Goal: Task Accomplishment & Management: Manage account settings

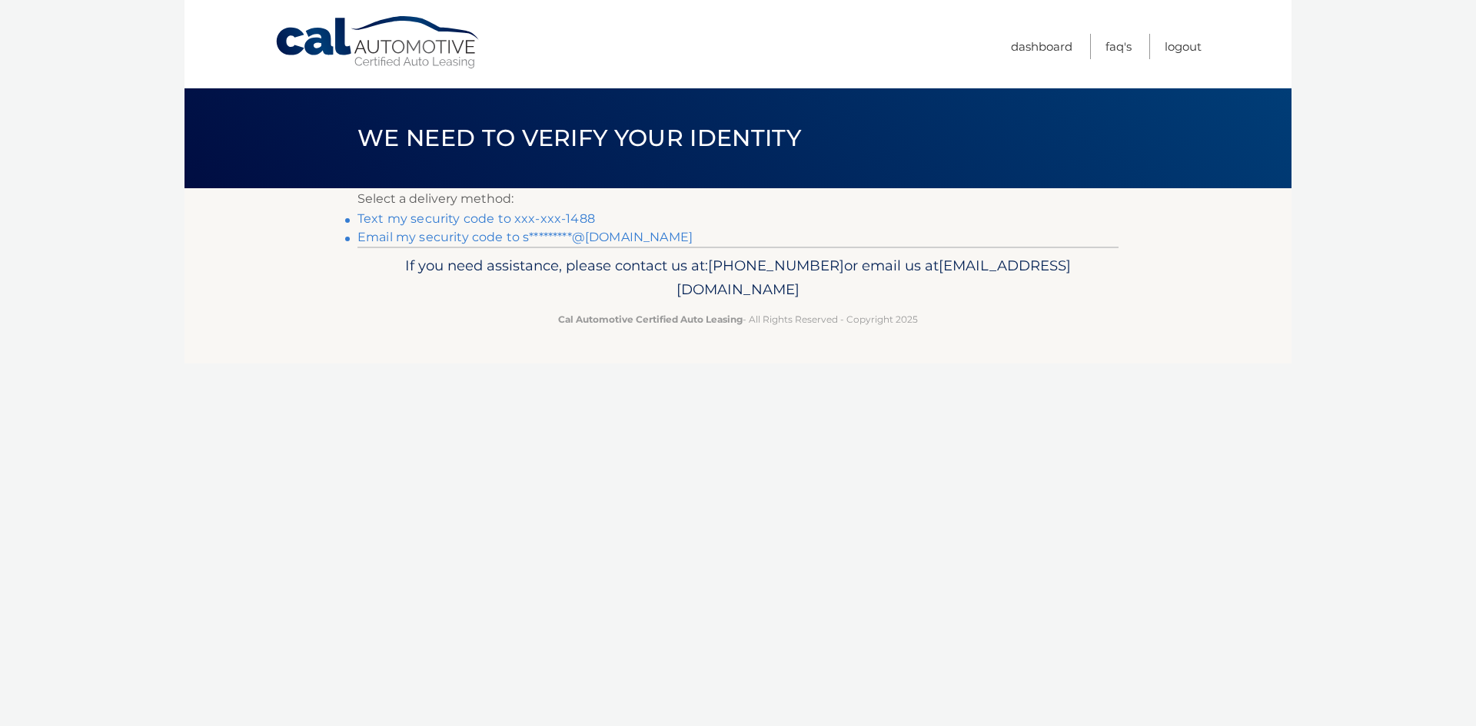
click at [530, 214] on link "Text my security code to xxx-xxx-1488" at bounding box center [475, 218] width 237 height 15
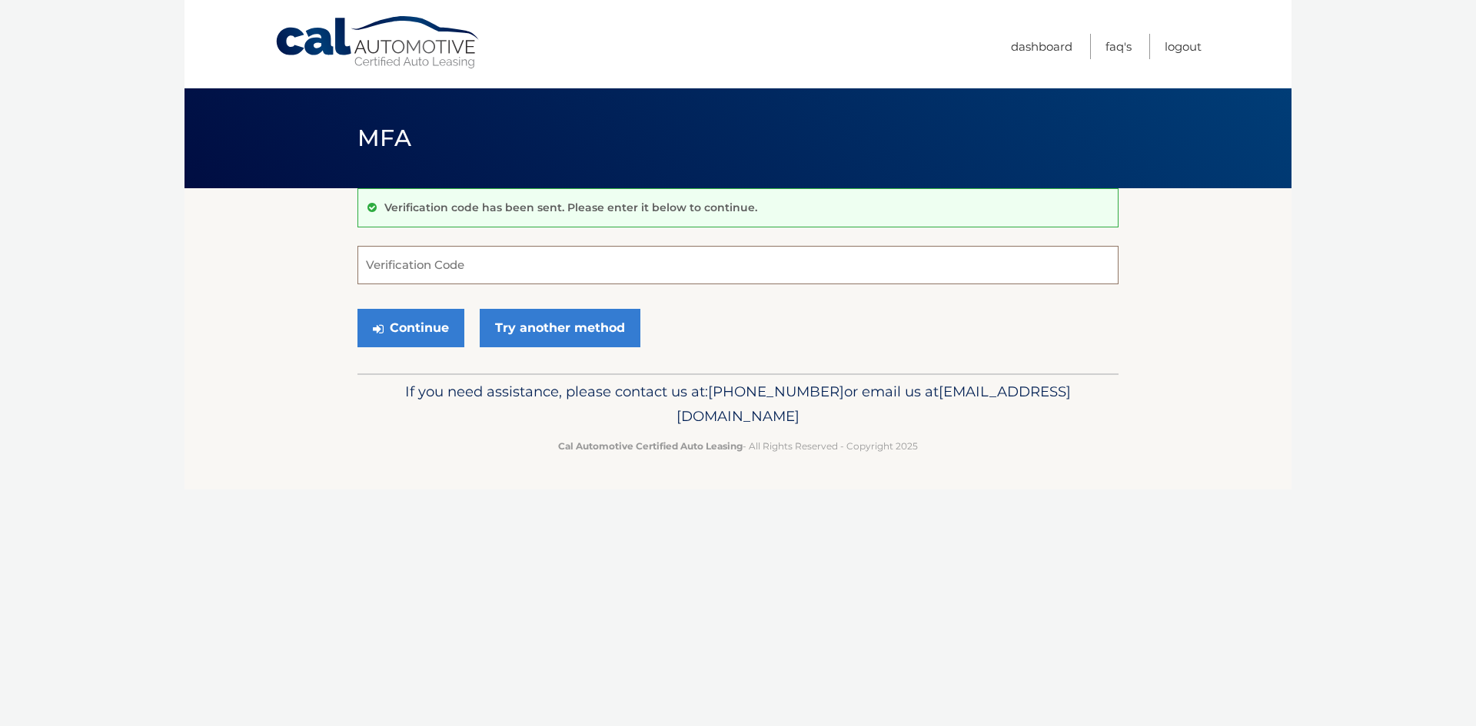
click at [489, 268] on input "Verification Code" at bounding box center [737, 265] width 761 height 38
type input "592057"
click at [440, 316] on button "Continue" at bounding box center [410, 328] width 107 height 38
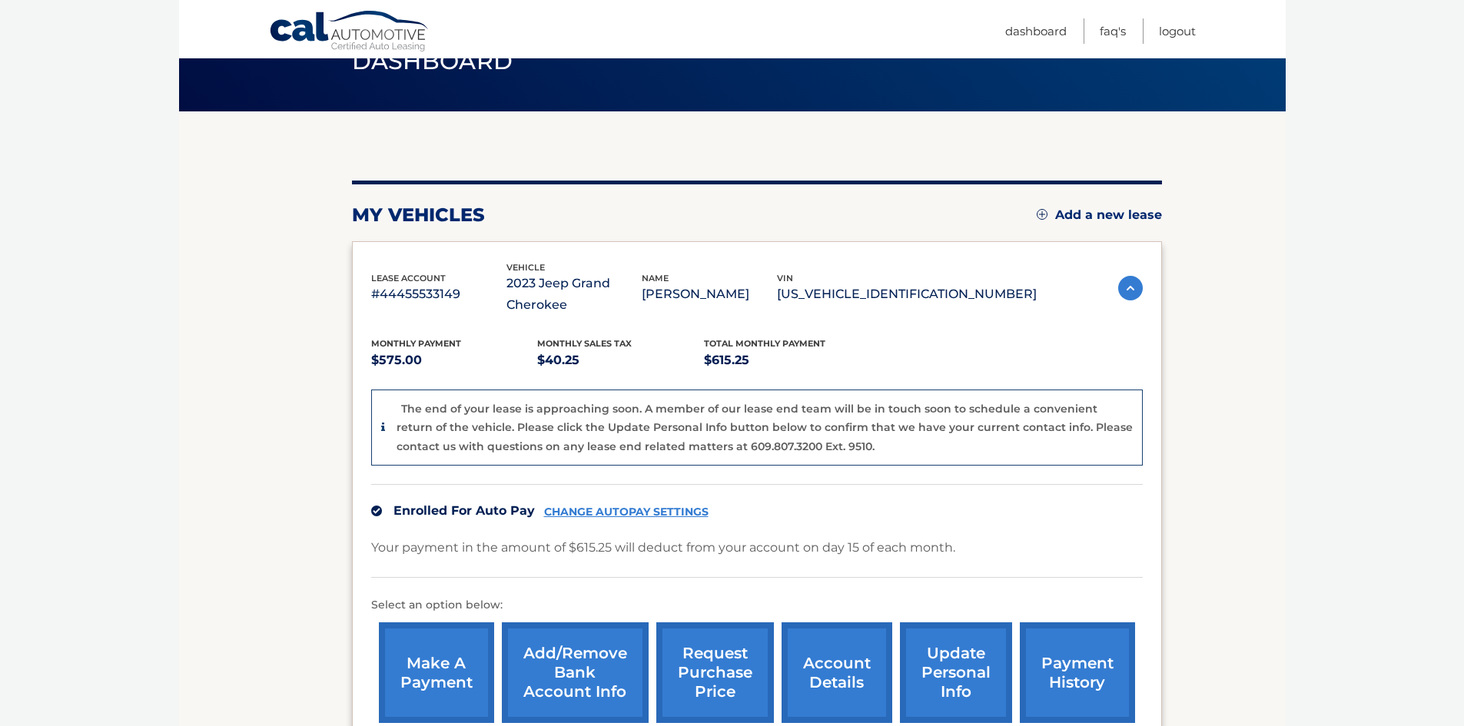
scroll to position [154, 0]
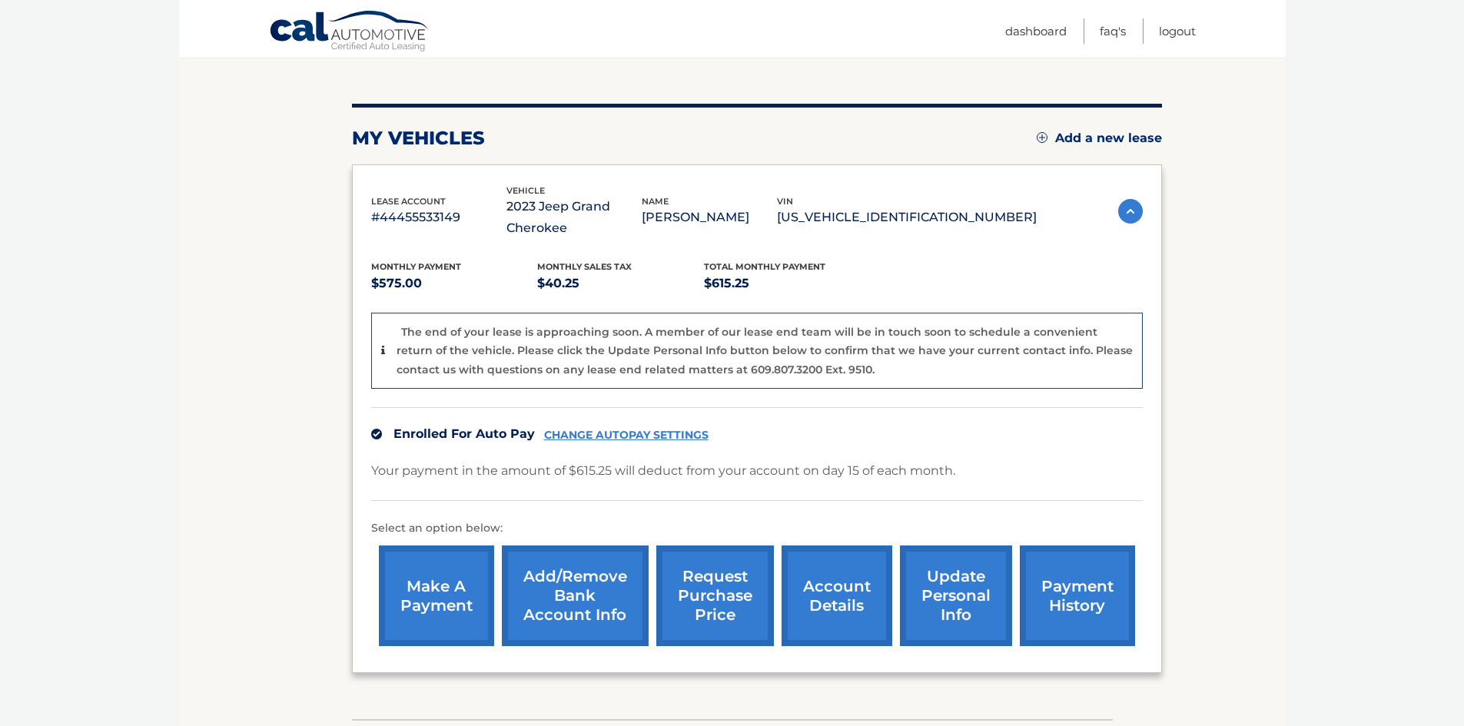
click at [721, 576] on link "request purchase price" at bounding box center [715, 596] width 118 height 101
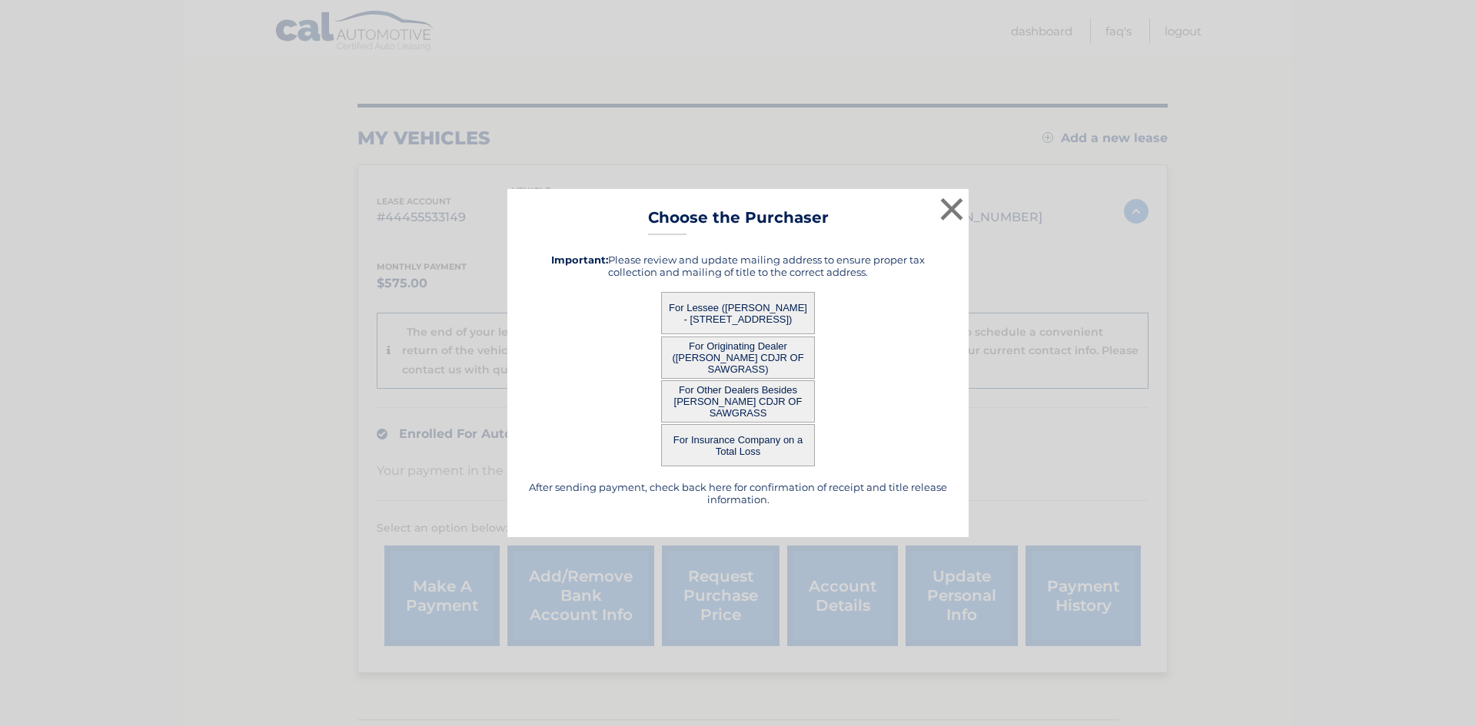
click at [728, 304] on button "For Lessee (HADAR GABBAY - 2290 NE 203 Terrace, , Miami, FL 33180)" at bounding box center [738, 313] width 154 height 42
click at [726, 304] on button "For Lessee (HADAR GABBAY - 2290 NE 203 Terrace, , Miami, FL 33180)" at bounding box center [738, 313] width 154 height 42
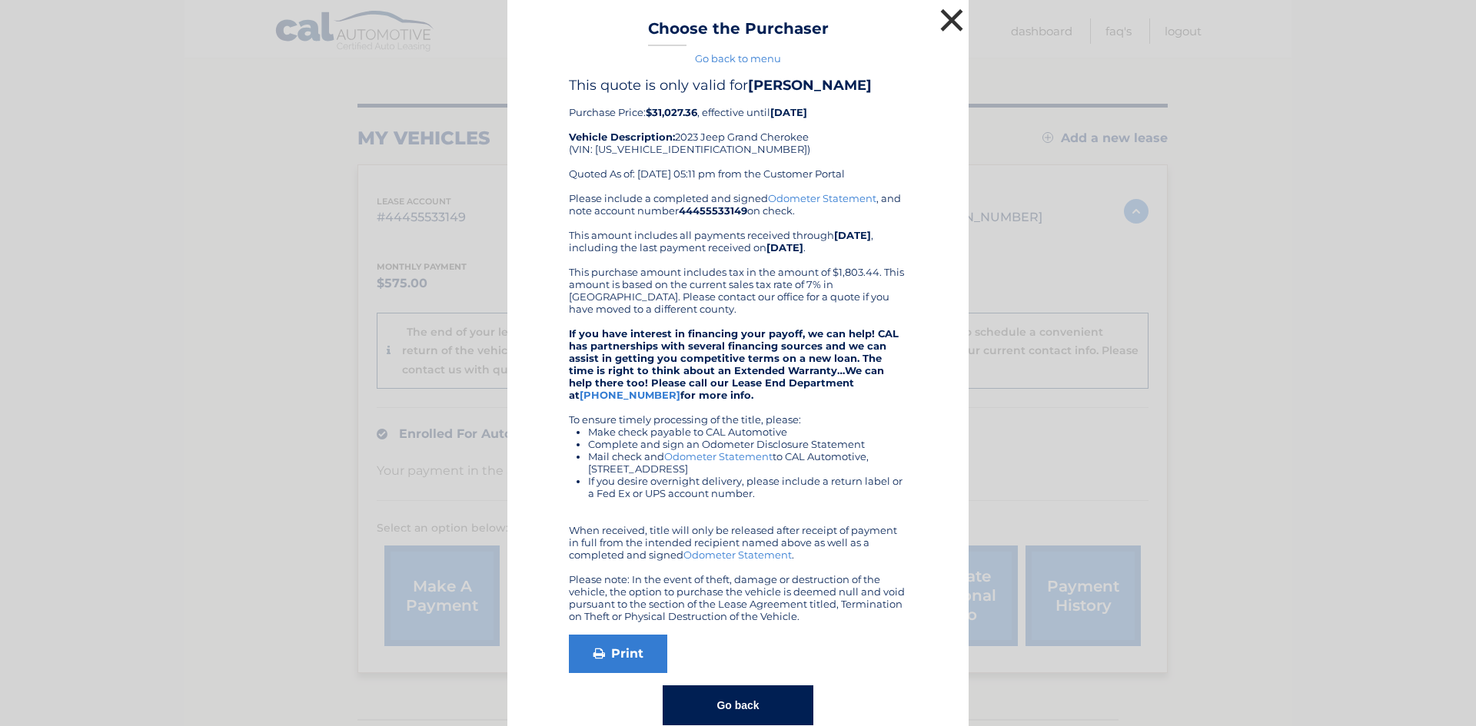
click at [948, 18] on button "×" at bounding box center [951, 20] width 31 height 31
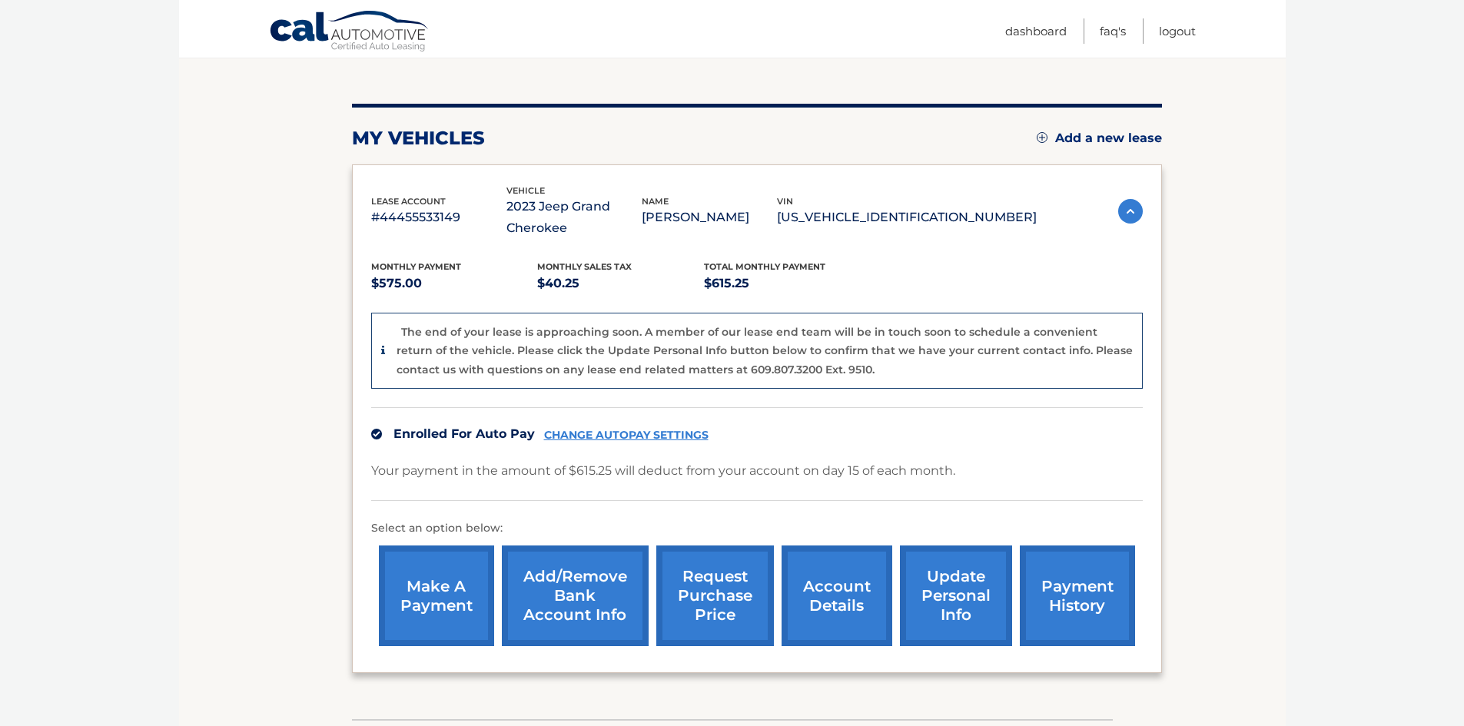
click at [696, 593] on link "request purchase price" at bounding box center [715, 596] width 118 height 101
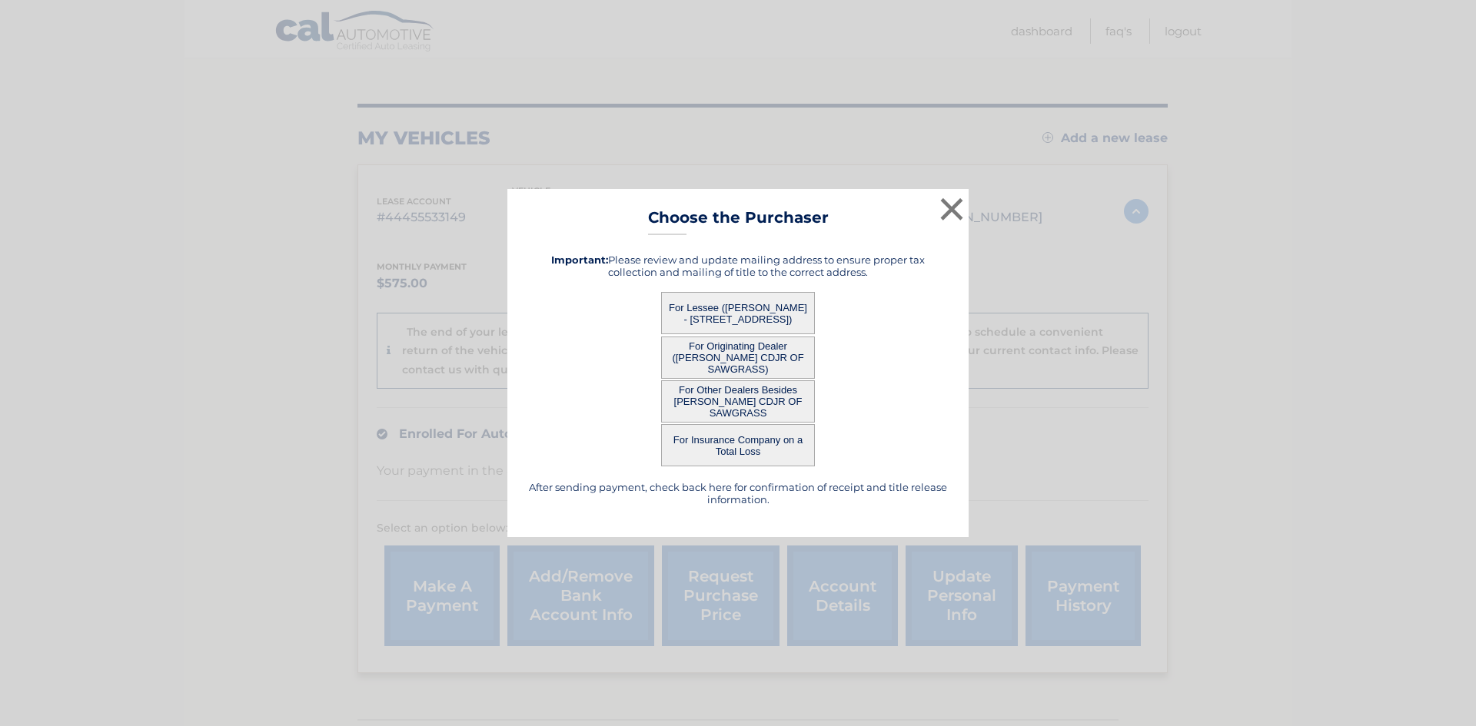
click at [741, 399] on button "For Other Dealers Besides ARRIGO CDJR OF SAWGRASS" at bounding box center [738, 401] width 154 height 42
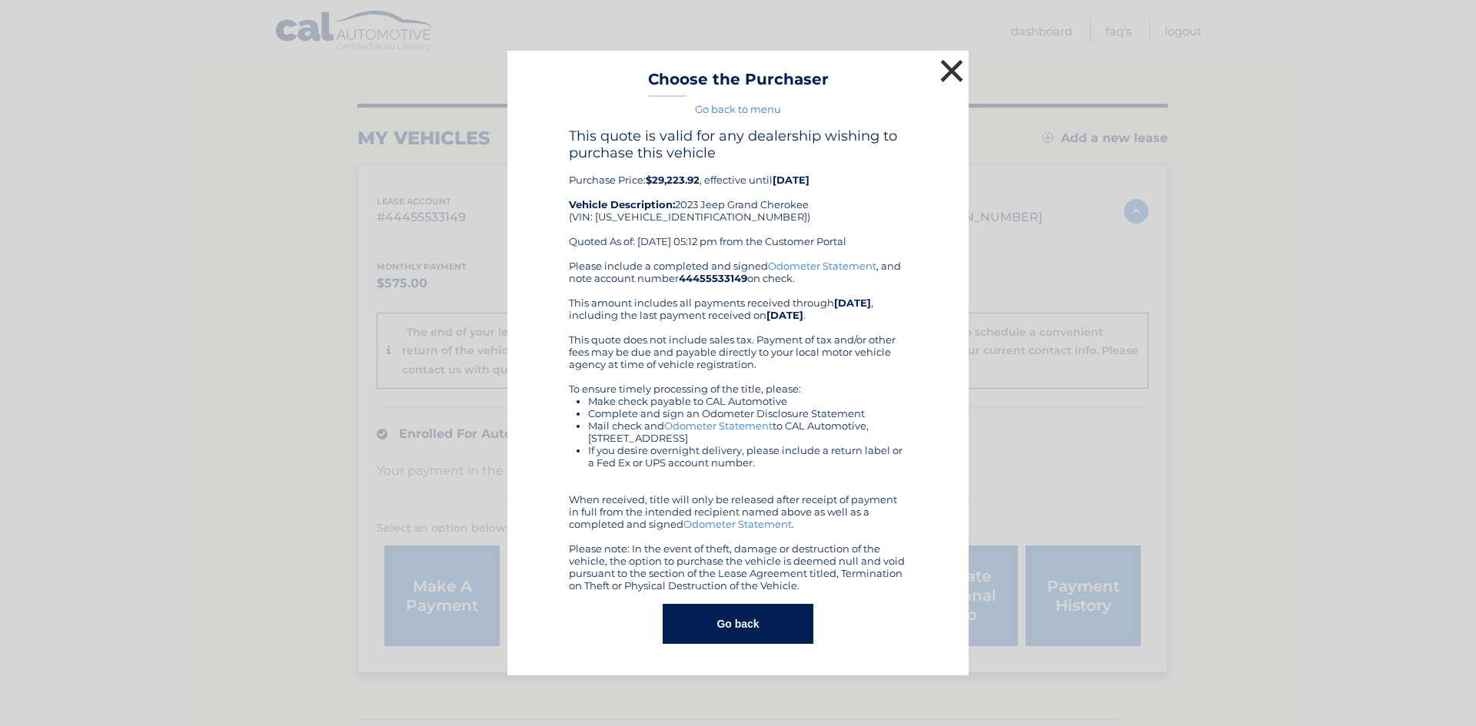
click at [948, 68] on button "×" at bounding box center [951, 70] width 31 height 31
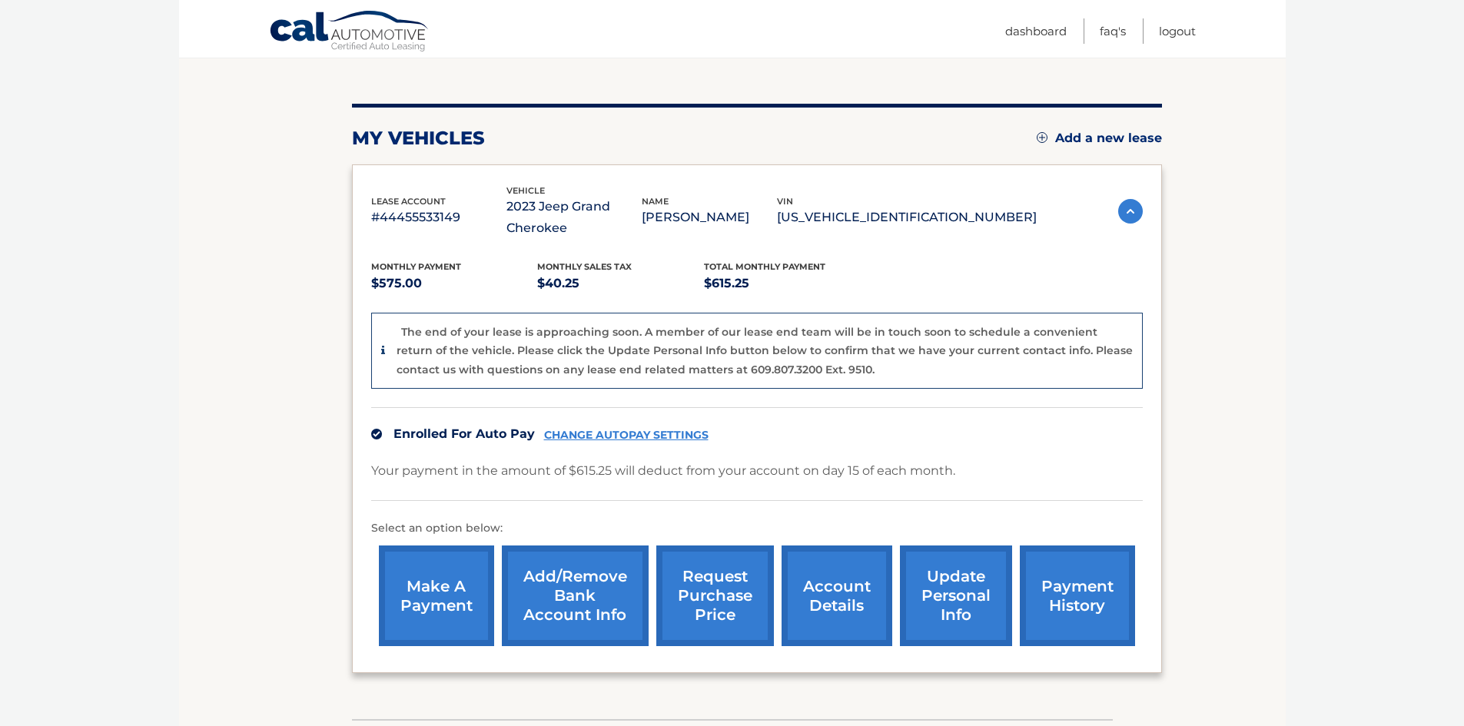
click at [707, 584] on link "request purchase price" at bounding box center [715, 596] width 118 height 101
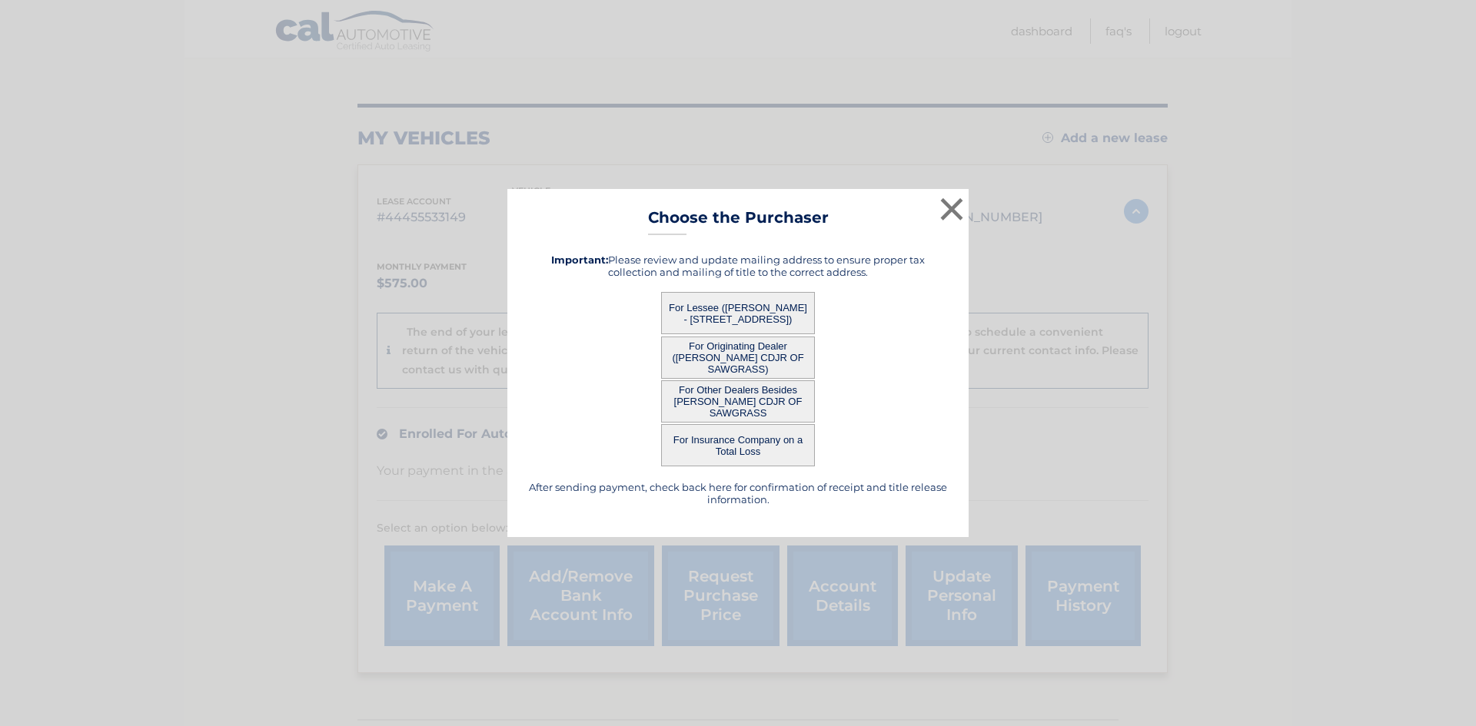
click at [742, 354] on button "For Originating Dealer (ARRIGO CDJR OF SAWGRASS)" at bounding box center [738, 358] width 154 height 42
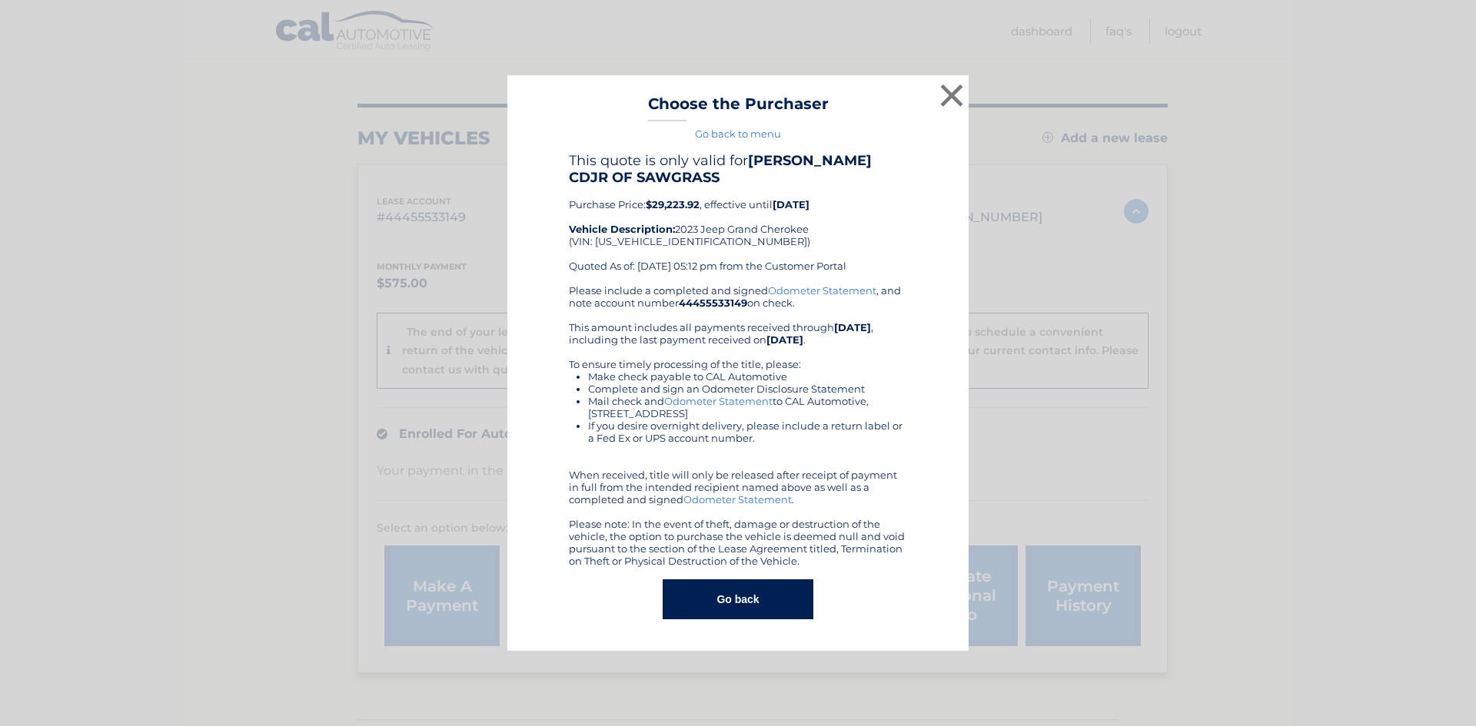
click at [747, 601] on button "Go back" at bounding box center [738, 600] width 150 height 40
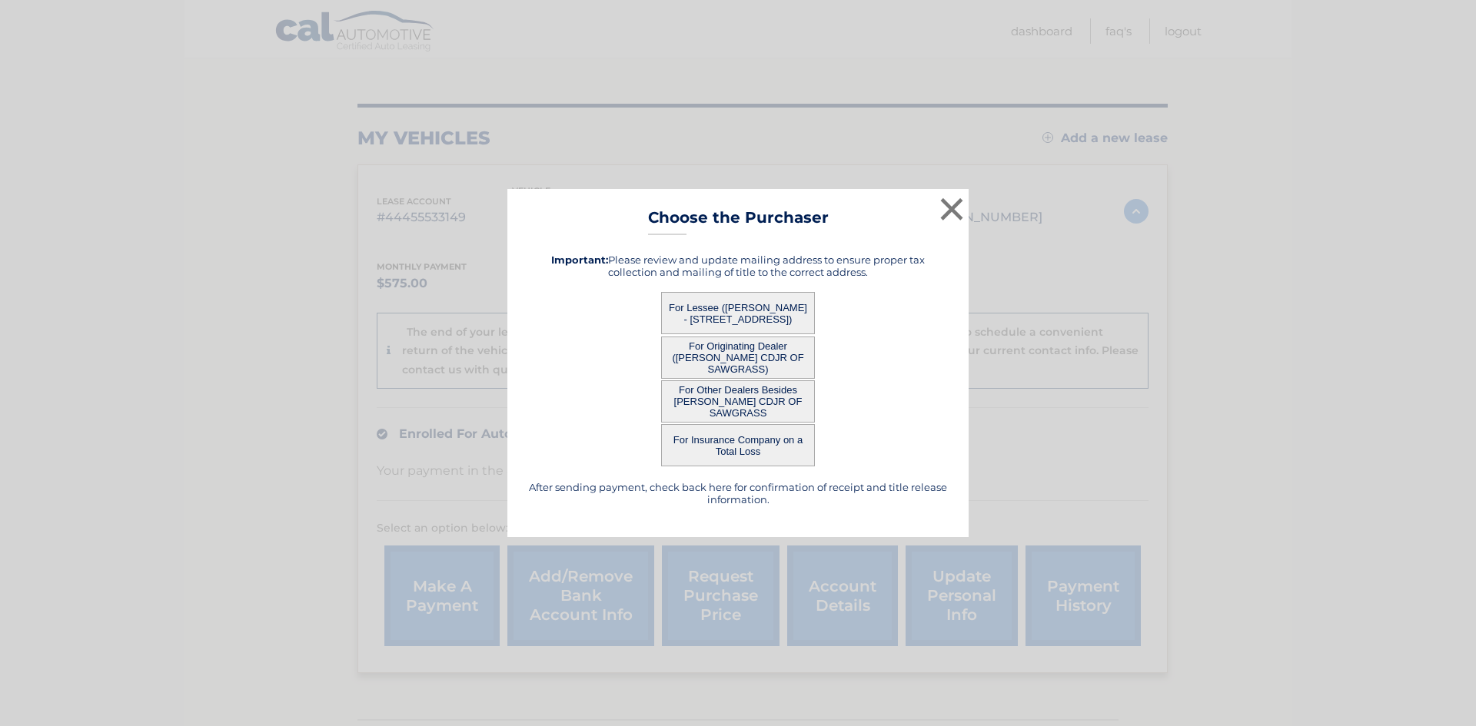
click at [745, 300] on button "For Lessee (HADAR GABBAY - 2290 NE 203 Terrace, , Miami, FL 33180)" at bounding box center [738, 313] width 154 height 42
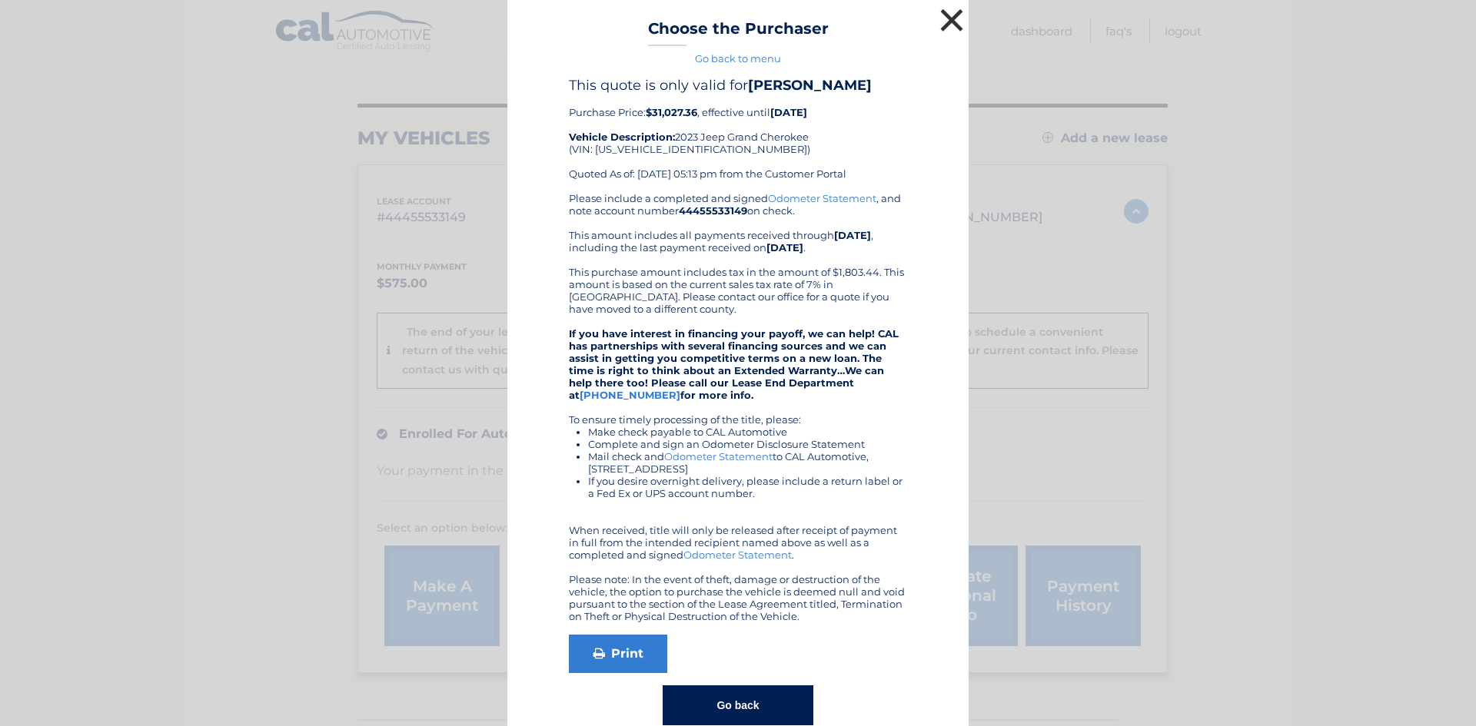
click at [946, 19] on button "×" at bounding box center [951, 20] width 31 height 31
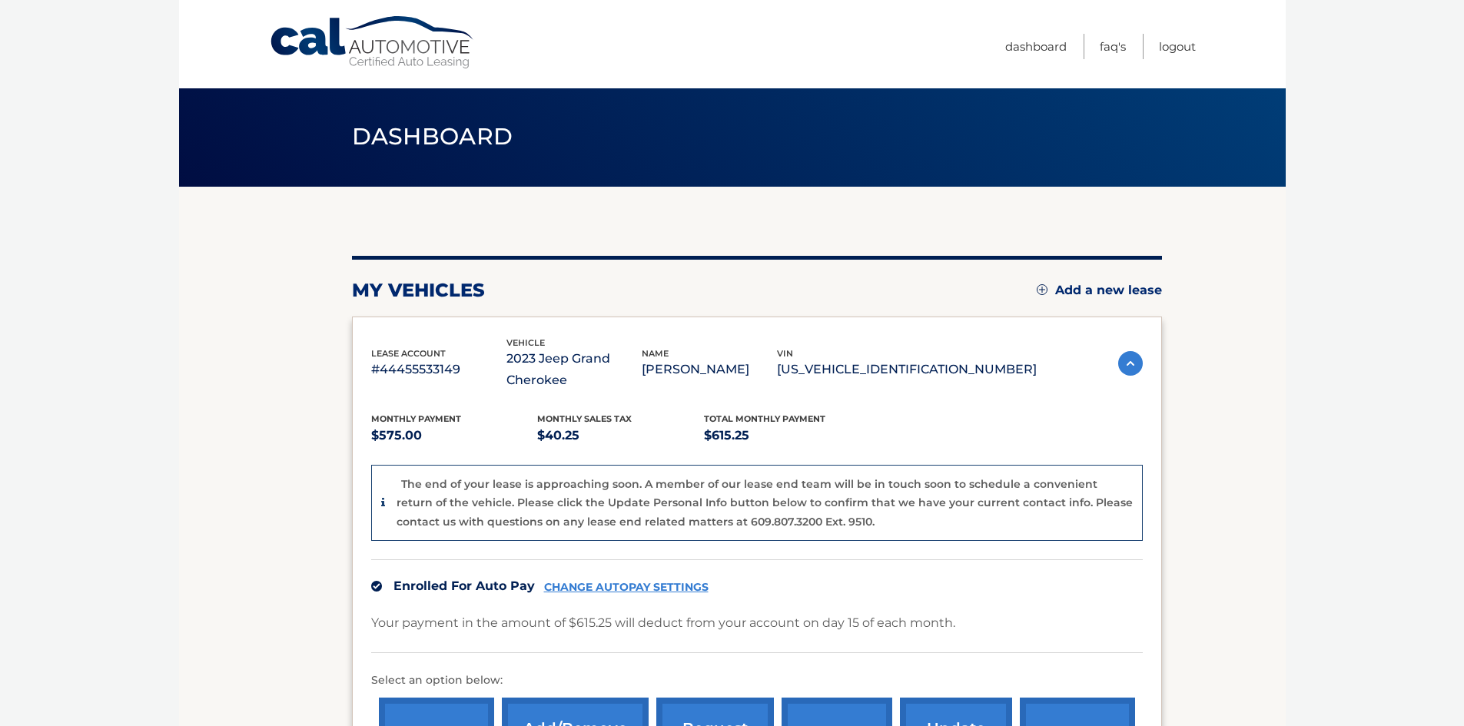
scroll to position [0, 0]
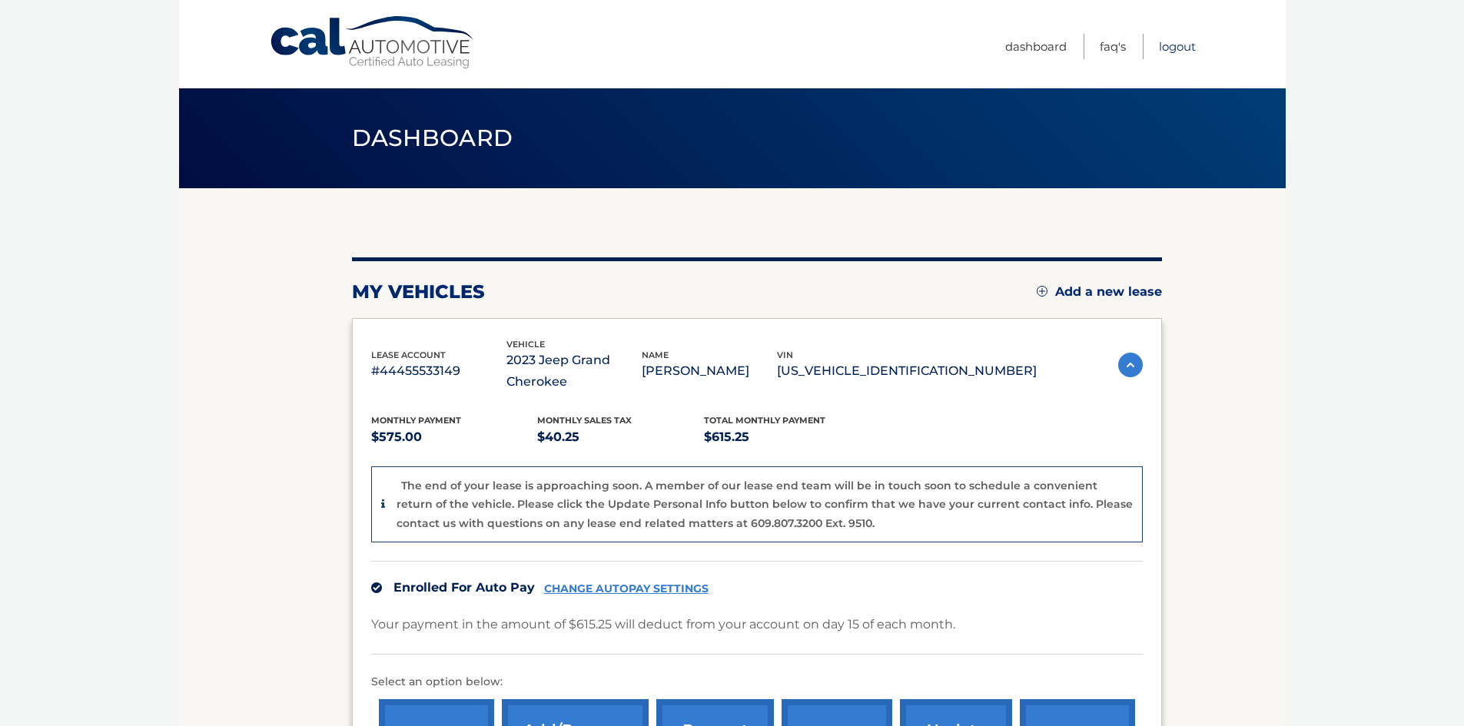
click at [1181, 45] on link "Logout" at bounding box center [1177, 46] width 37 height 25
